Goal: Navigation & Orientation: Understand site structure

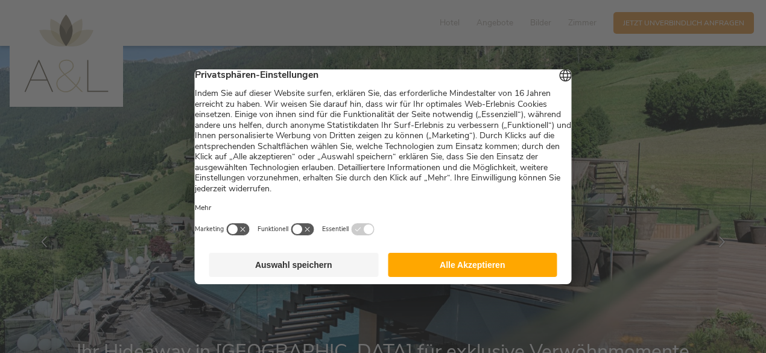
click at [467, 273] on button "Alle Akzeptieren" at bounding box center [473, 265] width 170 height 24
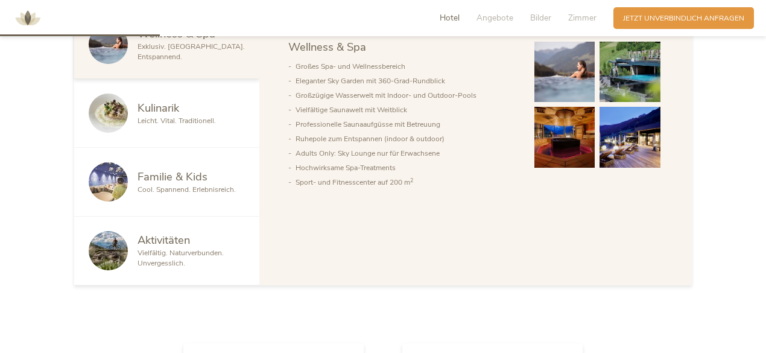
scroll to position [645, 0]
click at [211, 106] on div "Kulinarik" at bounding box center [191, 108] width 107 height 16
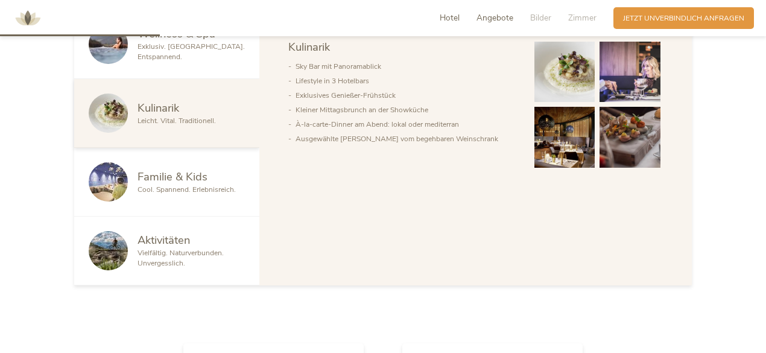
click at [501, 22] on span "Angebote" at bounding box center [495, 17] width 37 height 11
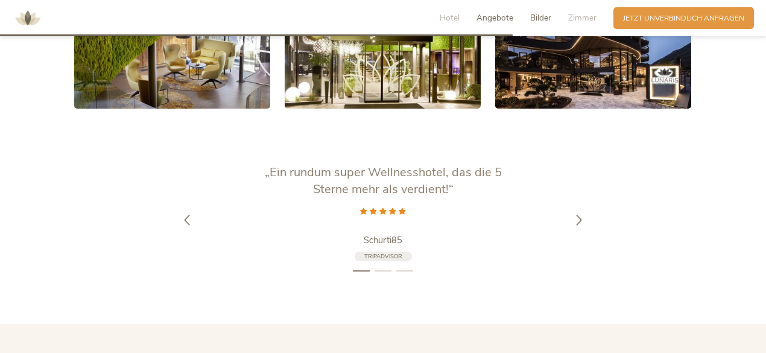
scroll to position [2070, 0]
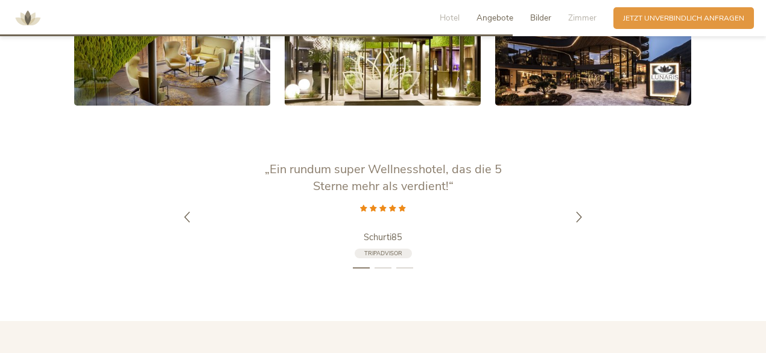
click at [548, 17] on span "Bilder" at bounding box center [540, 17] width 21 height 11
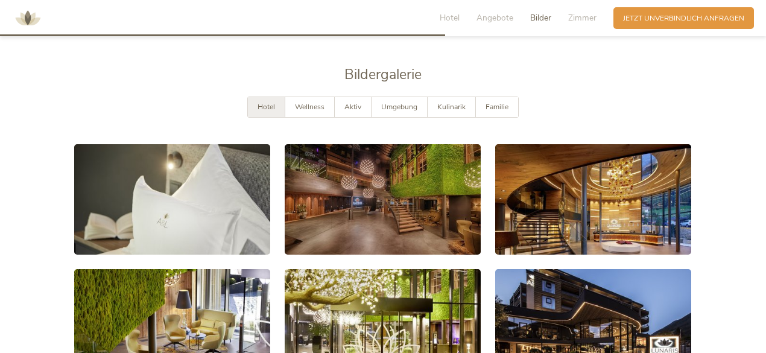
scroll to position [1796, 0]
click at [317, 102] on span "Wellness" at bounding box center [310, 107] width 30 height 10
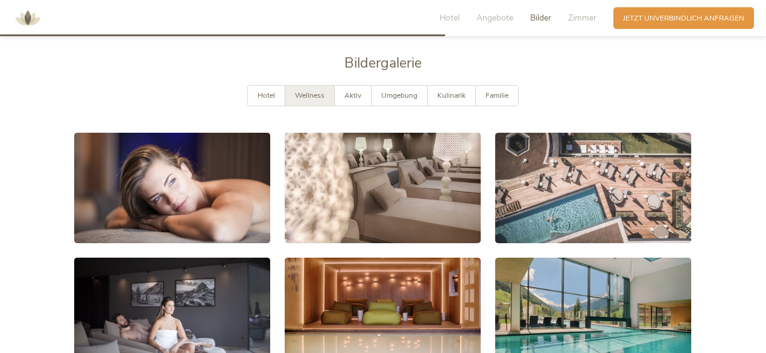
scroll to position [1795, 0]
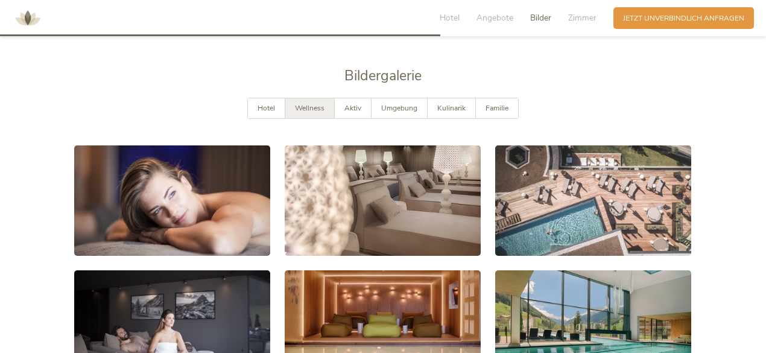
click at [360, 98] on div "Aktiv" at bounding box center [353, 108] width 37 height 20
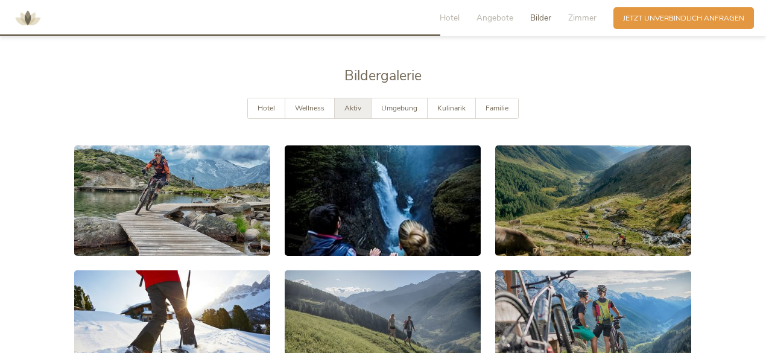
click at [397, 100] on div "Umgebung" at bounding box center [400, 108] width 56 height 20
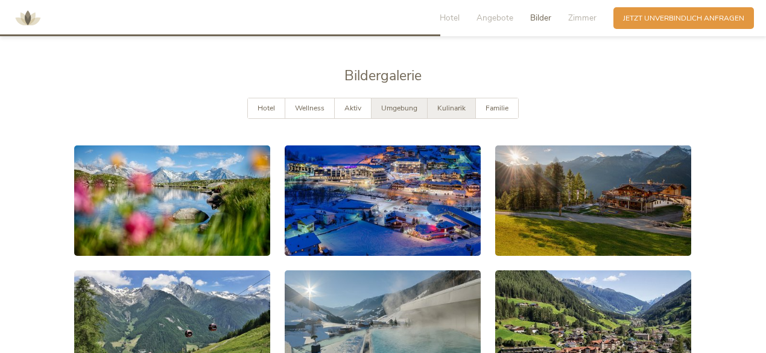
click at [448, 99] on div "Kulinarik" at bounding box center [452, 108] width 48 height 20
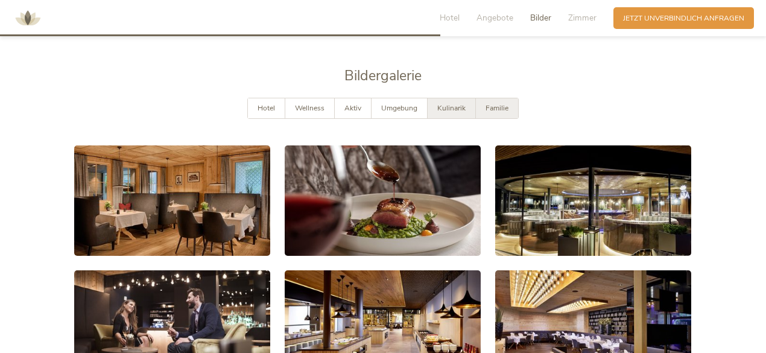
click at [490, 100] on div "Familie" at bounding box center [497, 108] width 42 height 20
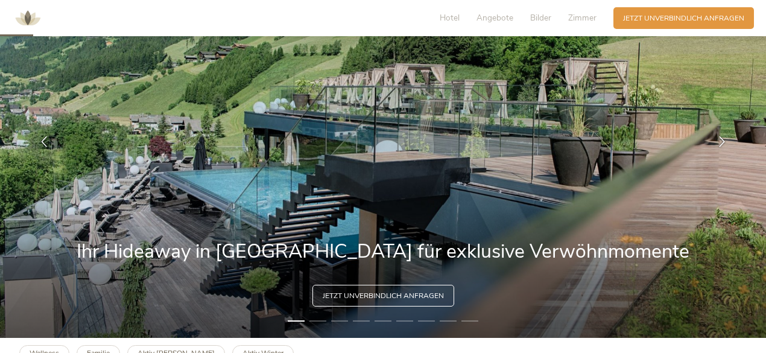
scroll to position [0, 0]
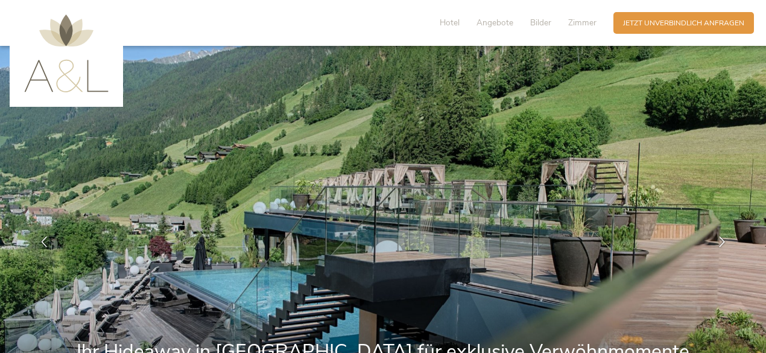
click at [63, 89] on img at bounding box center [66, 53] width 84 height 78
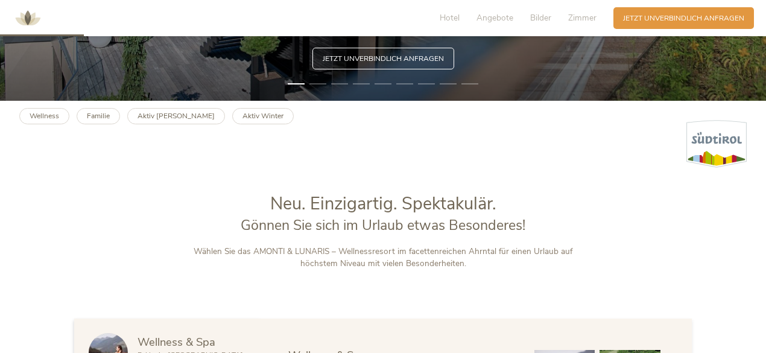
scroll to position [338, 0]
